Goal: Task Accomplishment & Management: Use online tool/utility

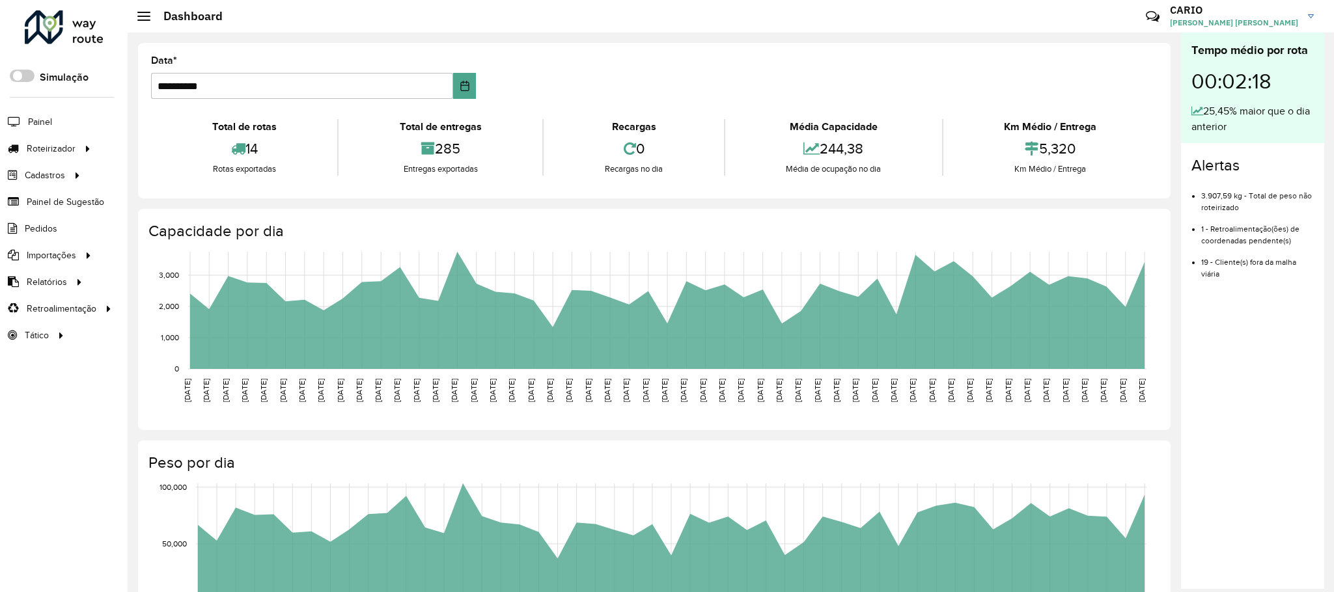
click at [66, 206] on span "Painel de Sugestão" at bounding box center [65, 202] width 77 height 14
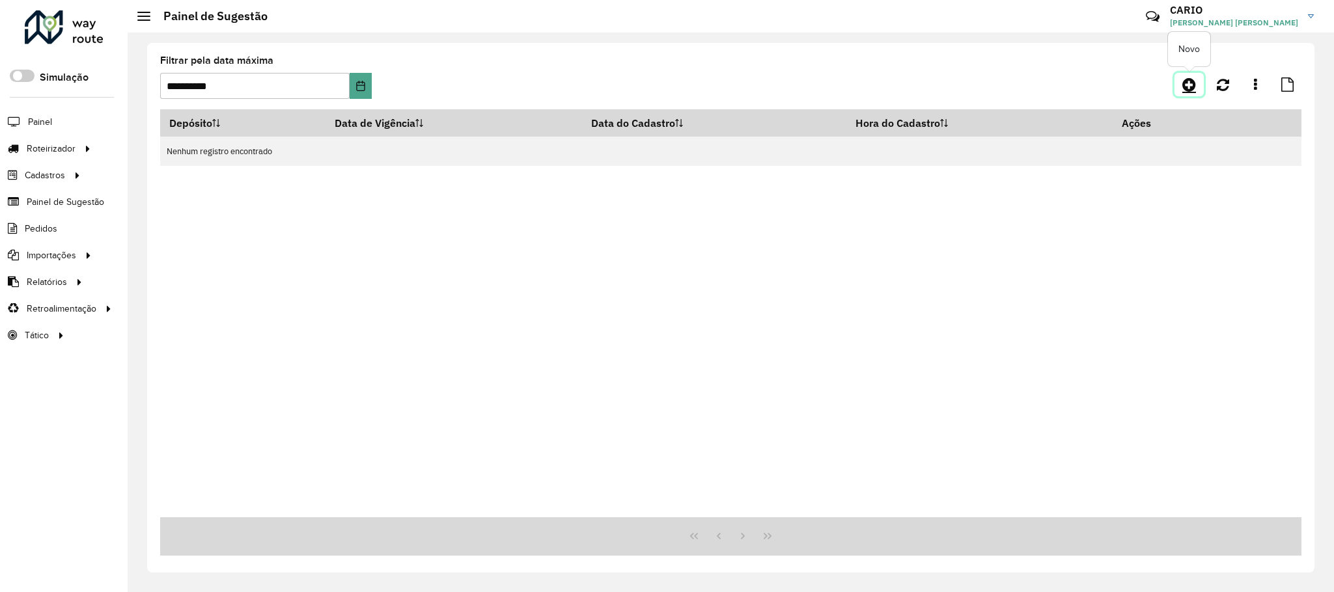
click at [1184, 79] on icon at bounding box center [1189, 85] width 14 height 16
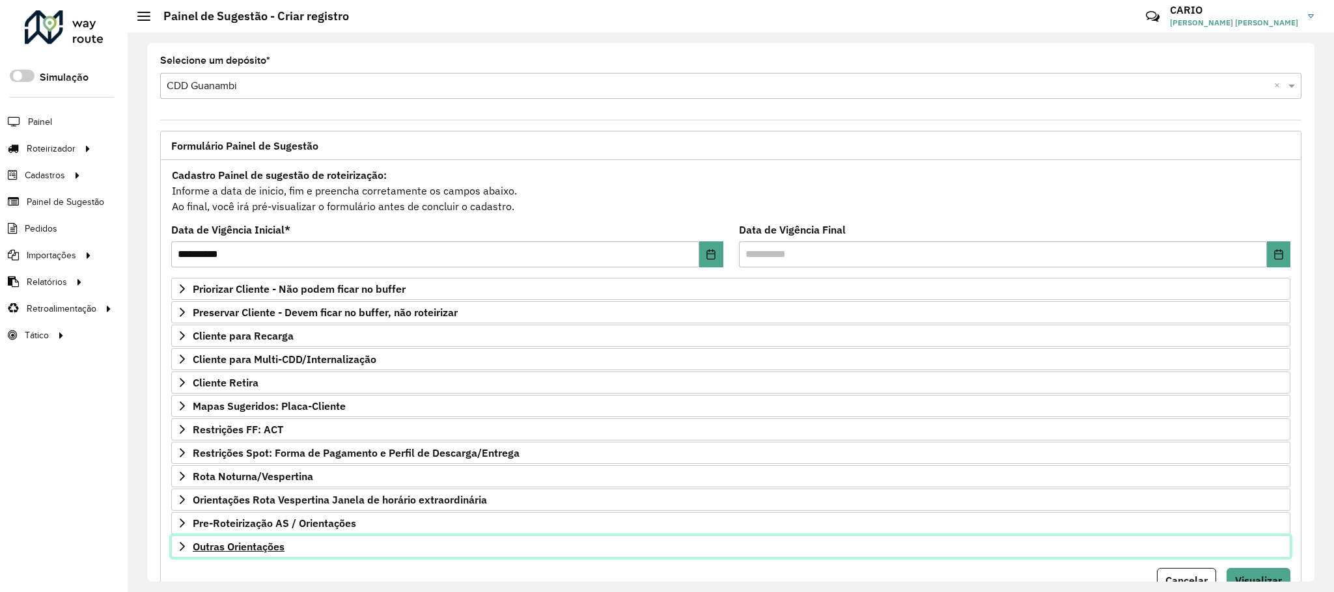
click at [260, 552] on span "Outras Orientações" at bounding box center [239, 547] width 92 height 10
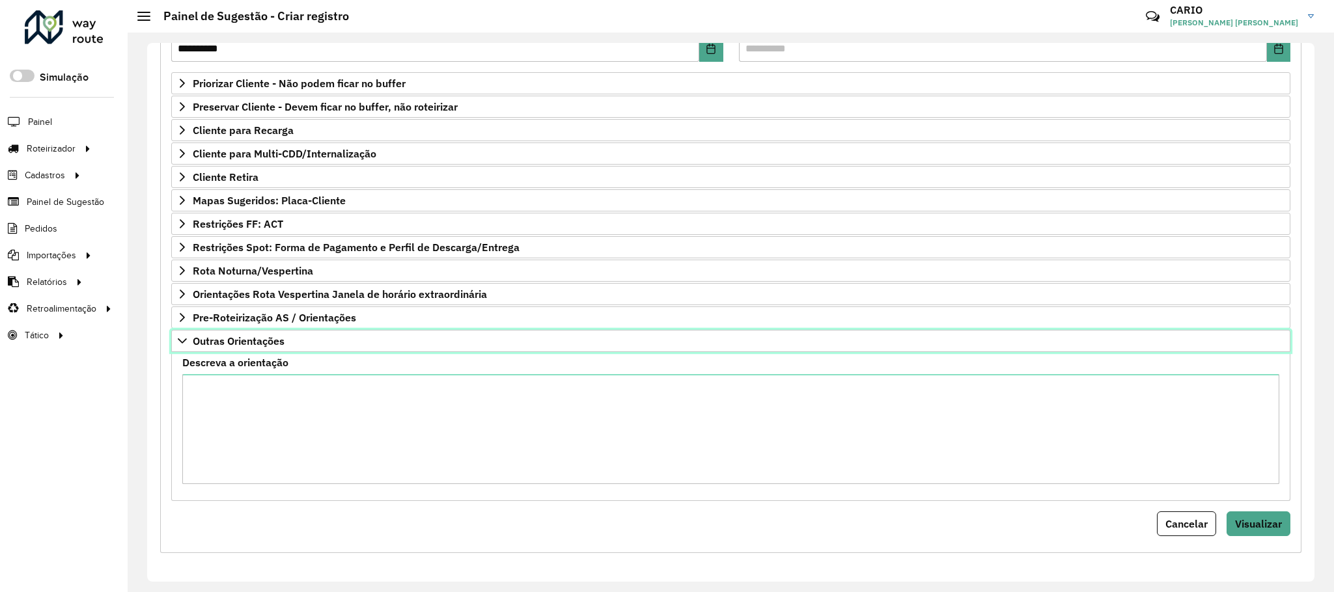
scroll to position [217, 0]
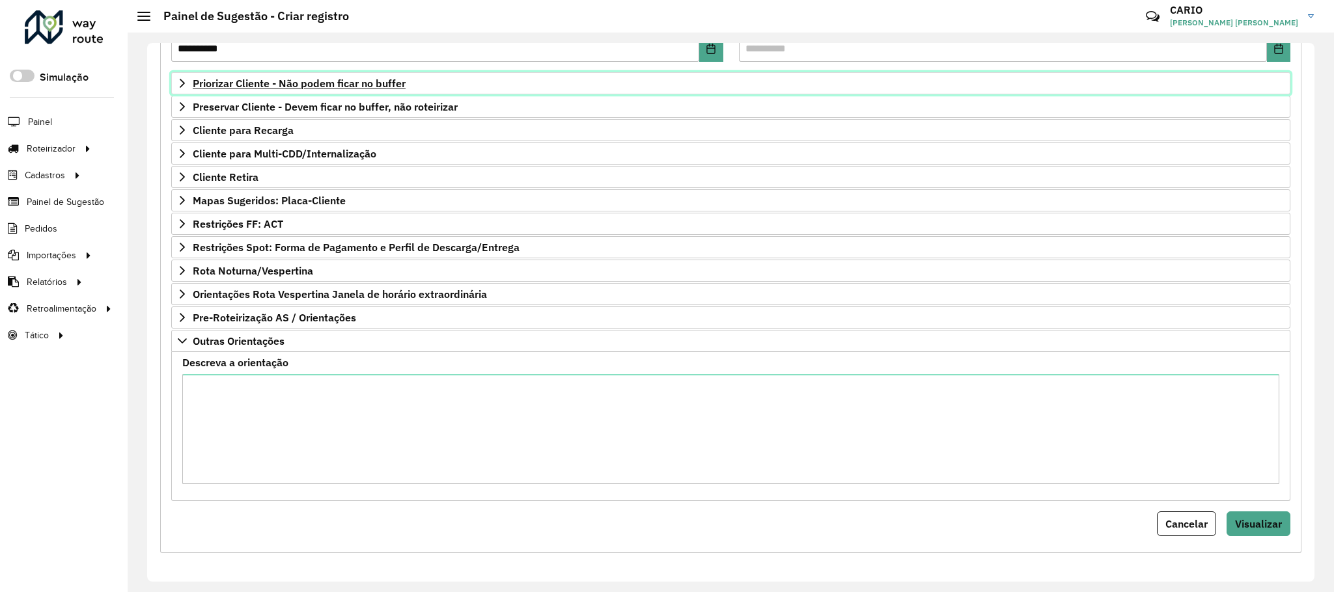
click at [315, 78] on span "Priorizar Cliente - Não podem ficar no buffer" at bounding box center [299, 83] width 213 height 10
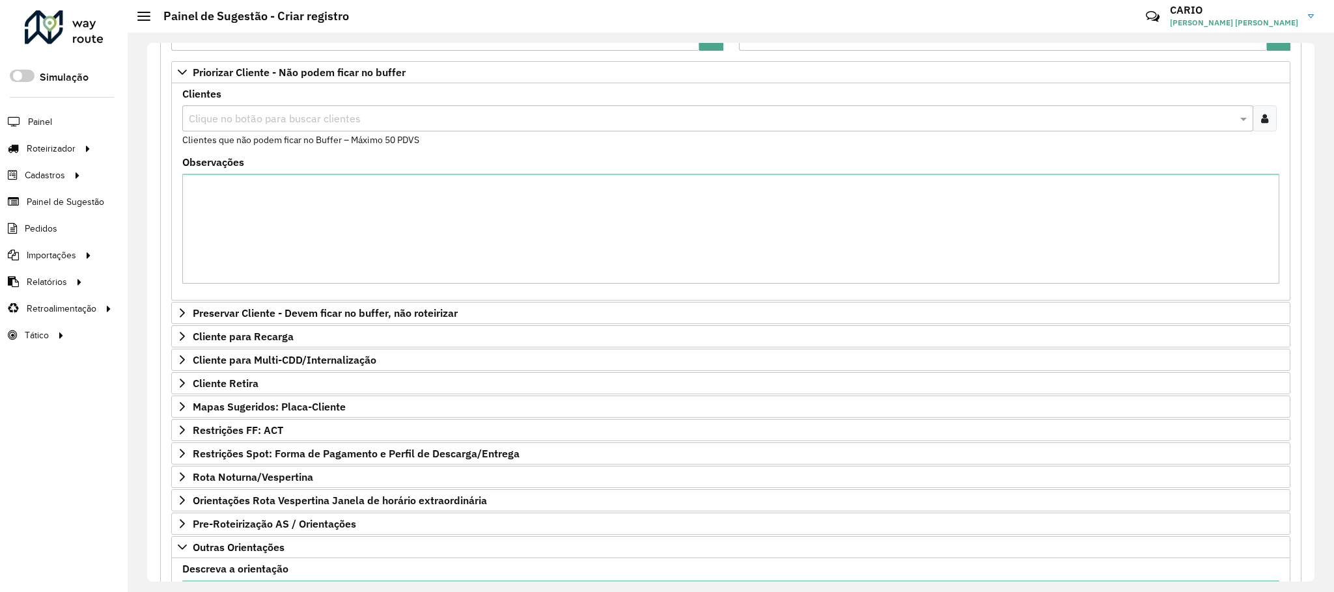
click at [262, 127] on input "text" at bounding box center [711, 119] width 1051 height 16
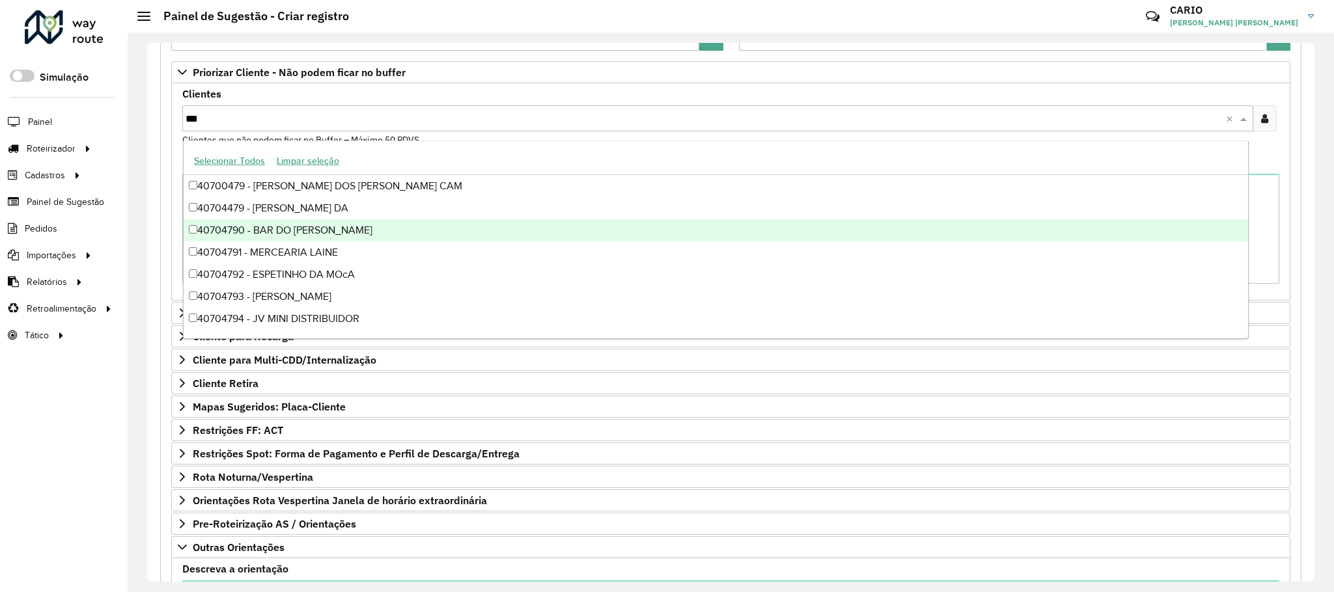
type input "****"
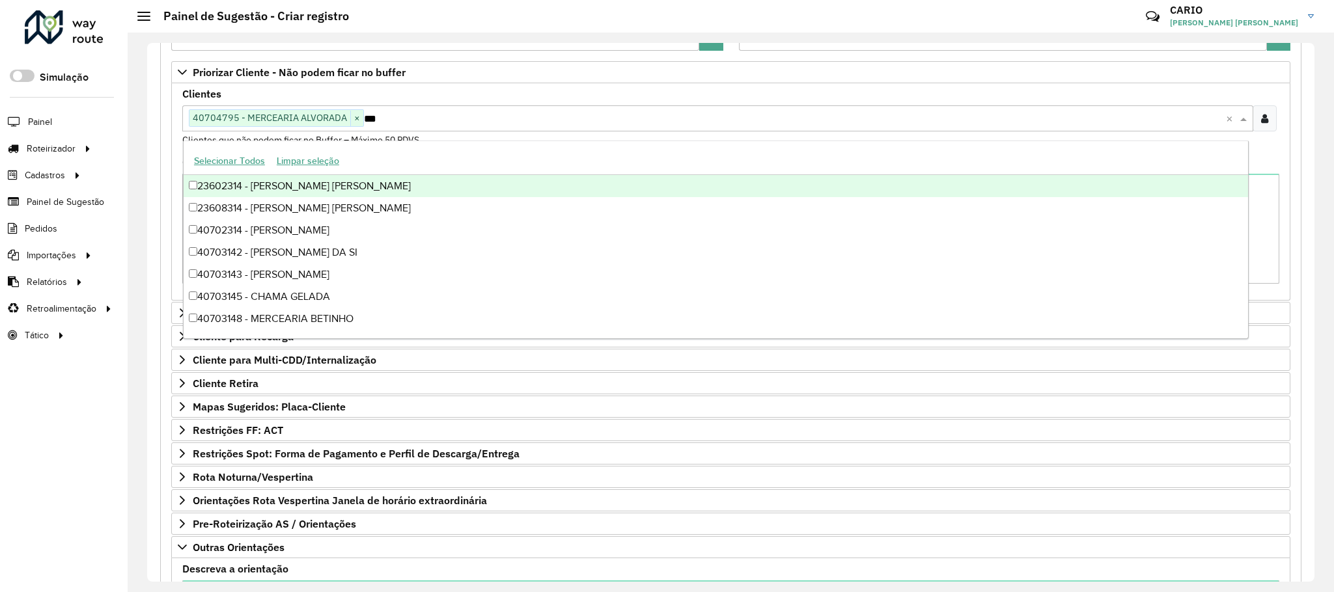
type input "****"
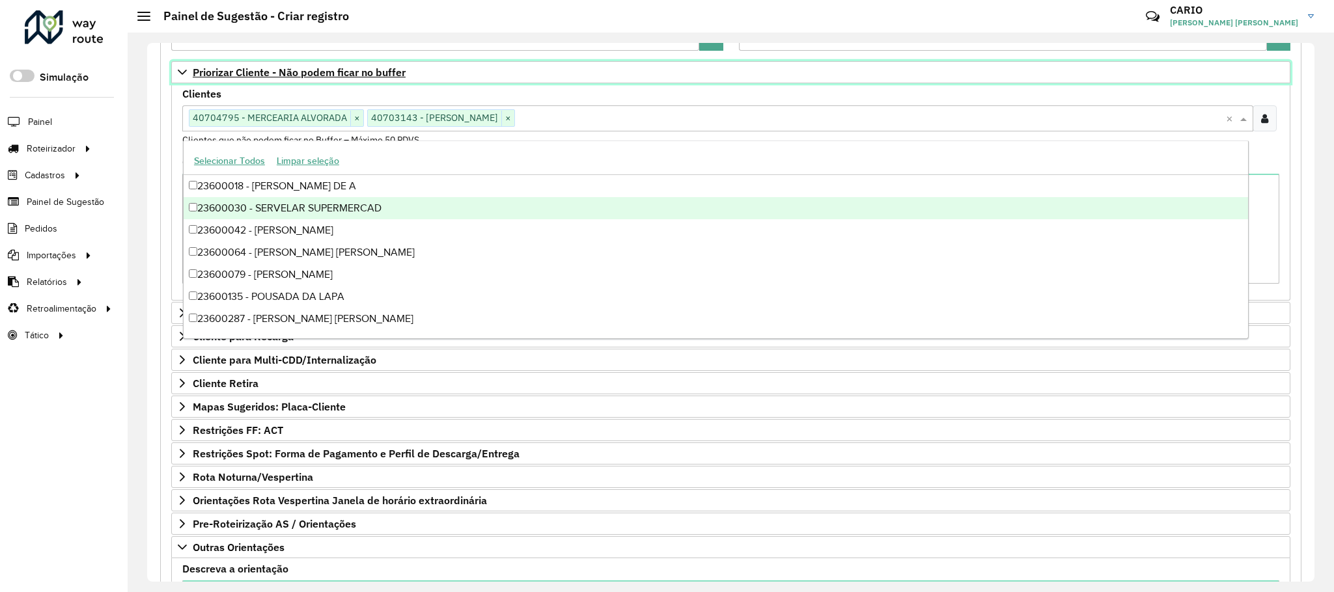
click at [333, 74] on span "Priorizar Cliente - Não podem ficar no buffer" at bounding box center [299, 72] width 213 height 10
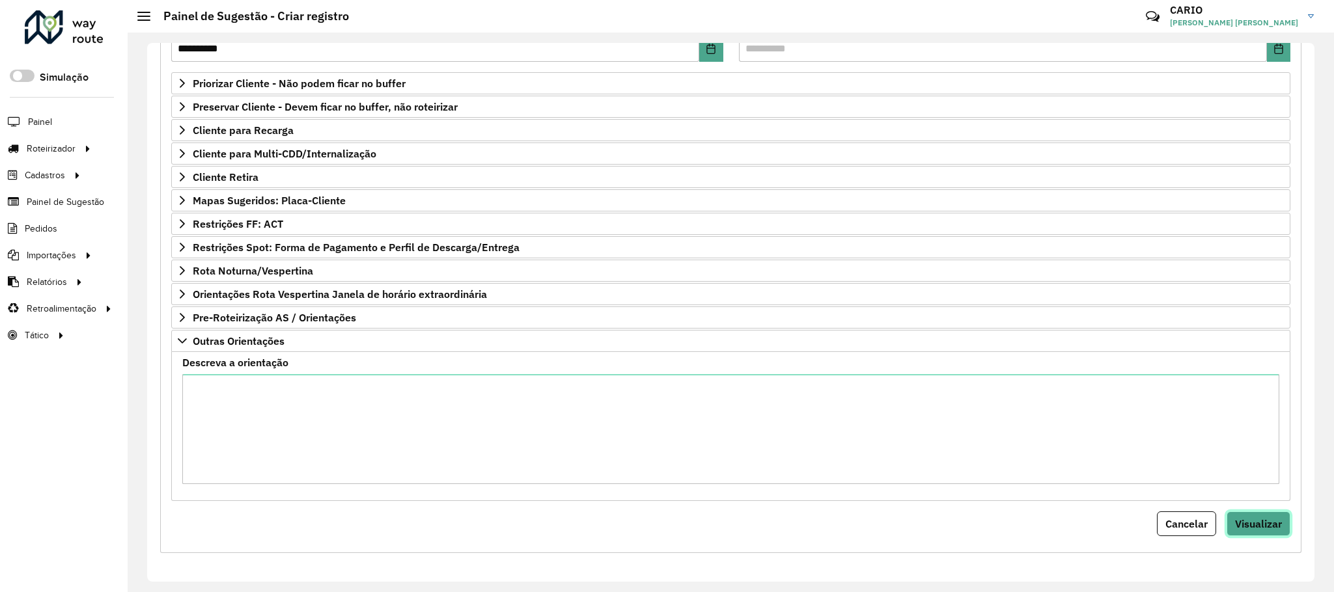
click at [1258, 527] on span "Visualizar" at bounding box center [1258, 524] width 47 height 13
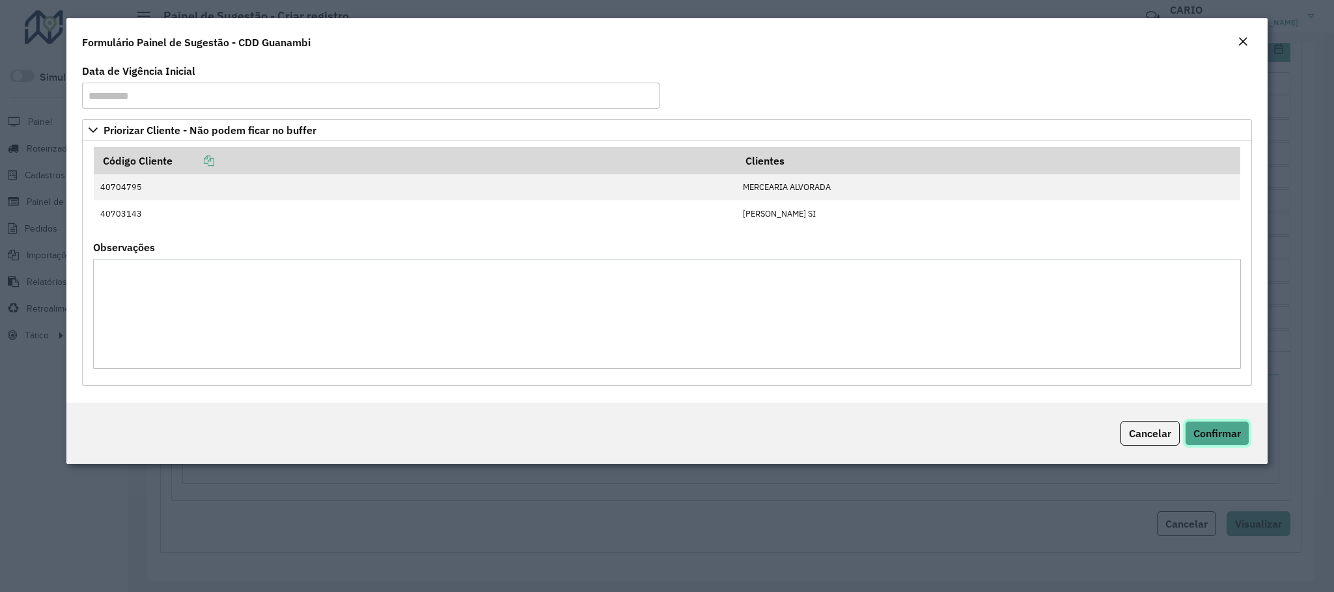
click at [1233, 440] on span "Confirmar" at bounding box center [1217, 433] width 48 height 13
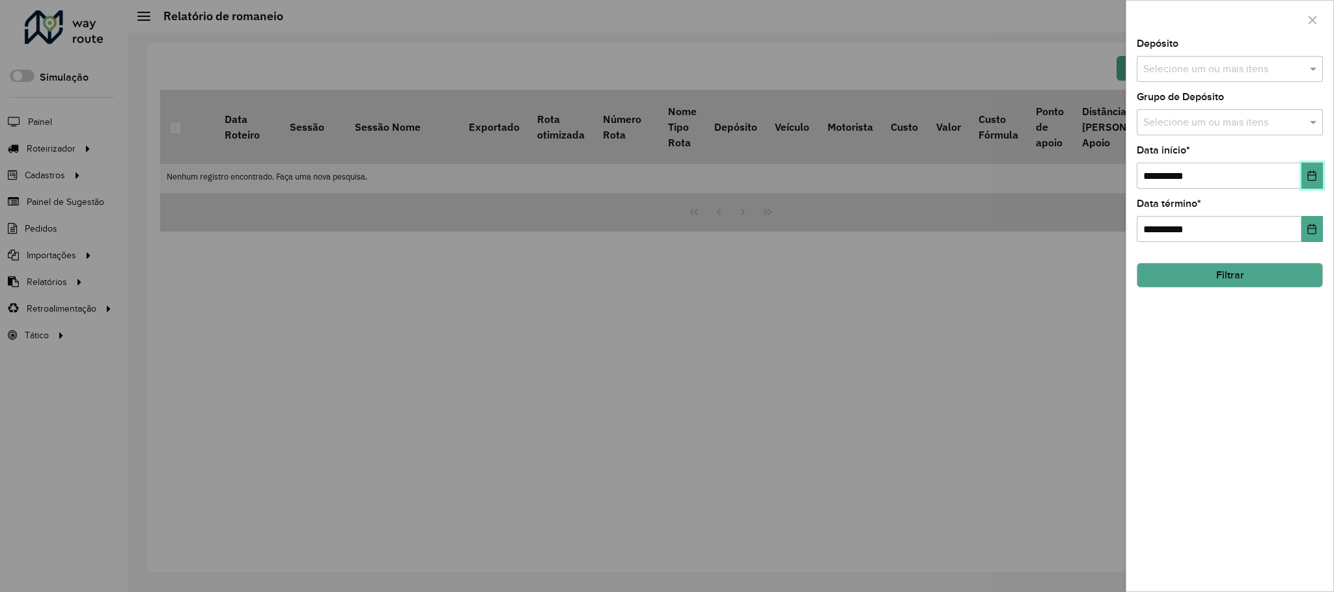
click at [1316, 178] on icon "Choose Date" at bounding box center [1312, 176] width 10 height 10
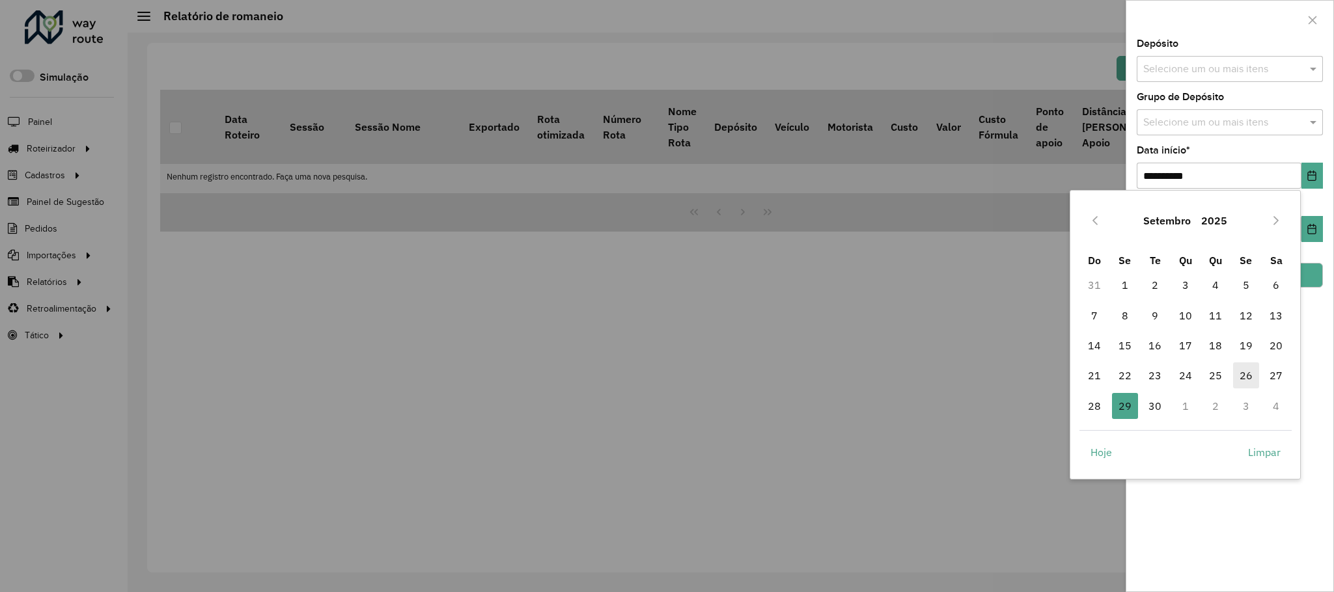
click at [1245, 376] on span "26" at bounding box center [1246, 376] width 26 height 26
type input "**********"
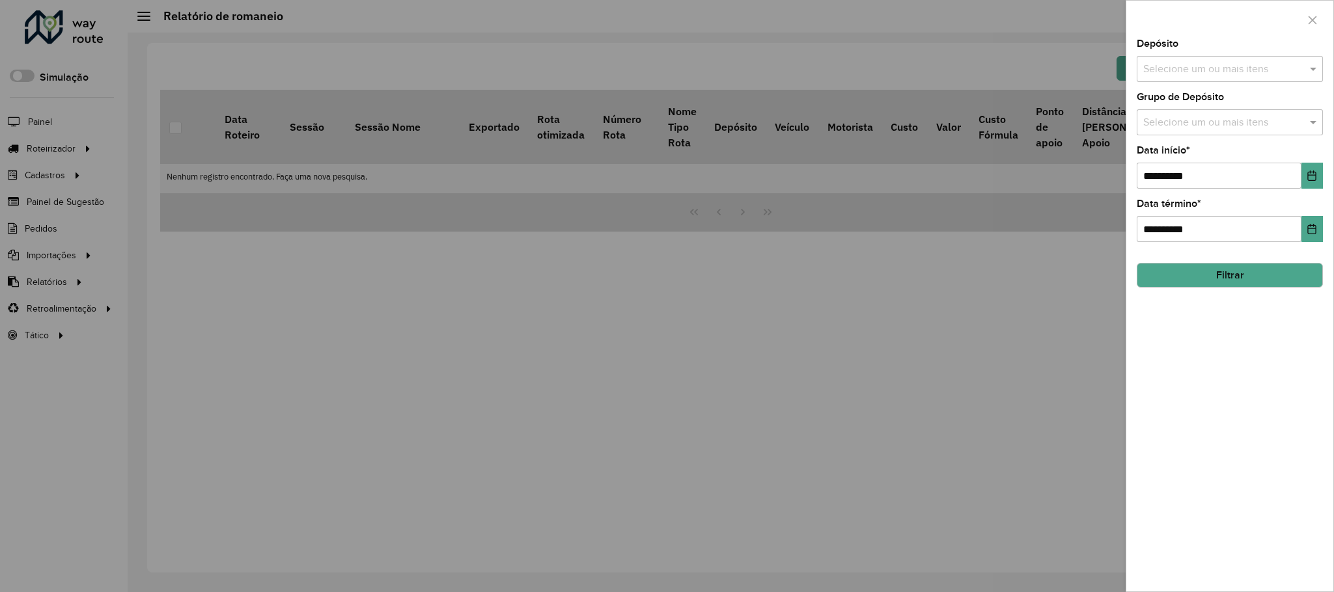
click at [1228, 278] on button "Filtrar" at bounding box center [1230, 275] width 186 height 25
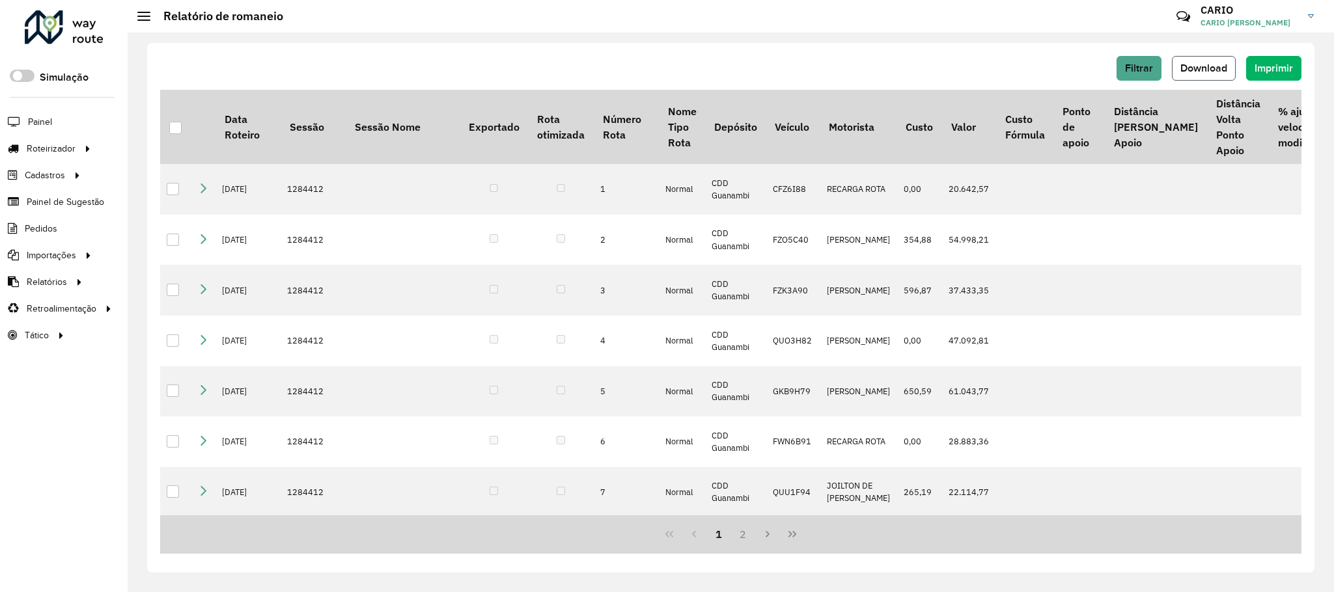
click at [1215, 76] on button "Download" at bounding box center [1204, 68] width 64 height 25
